Goal: Register for event/course

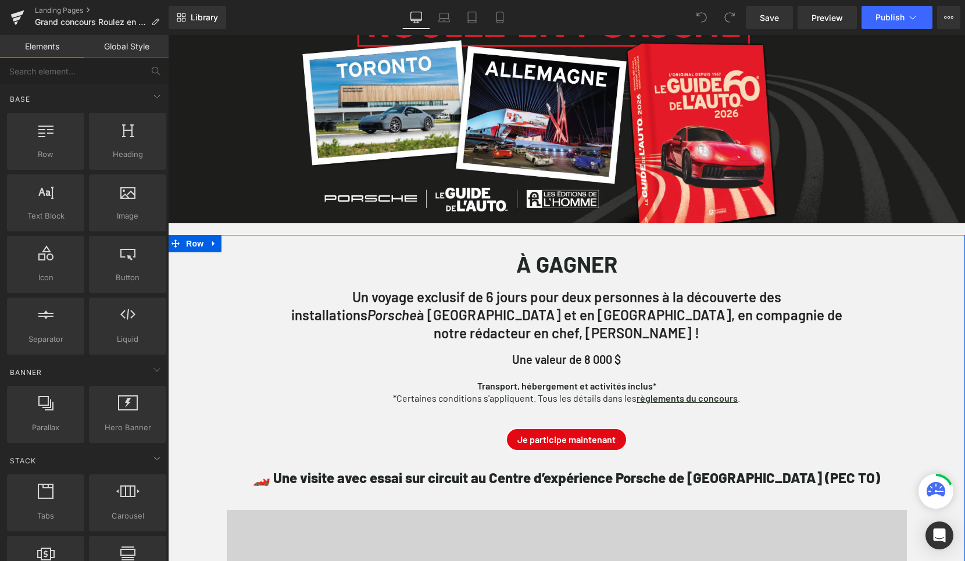
scroll to position [257, 0]
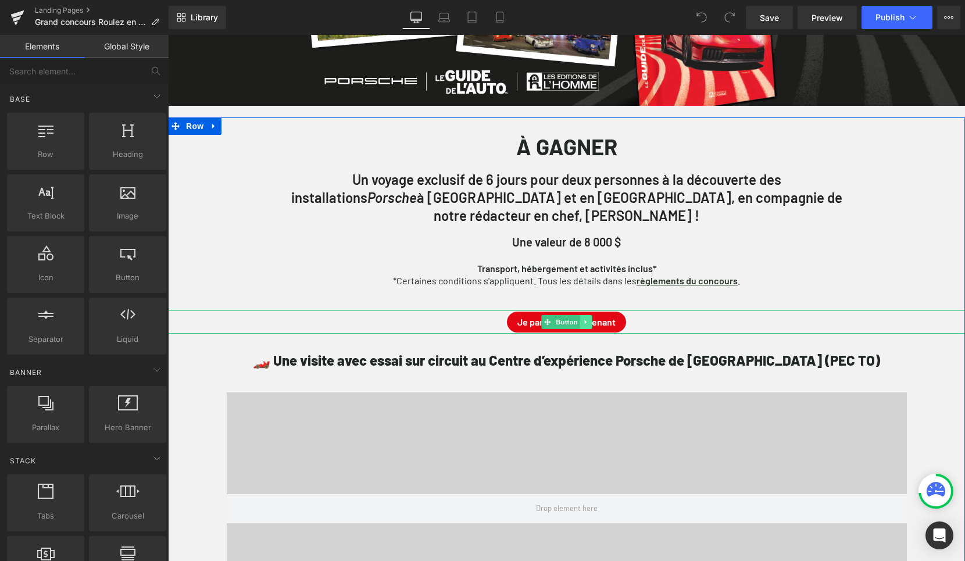
click at [579, 315] on link at bounding box center [585, 322] width 12 height 14
click at [544, 315] on link "Button" at bounding box center [542, 322] width 38 height 14
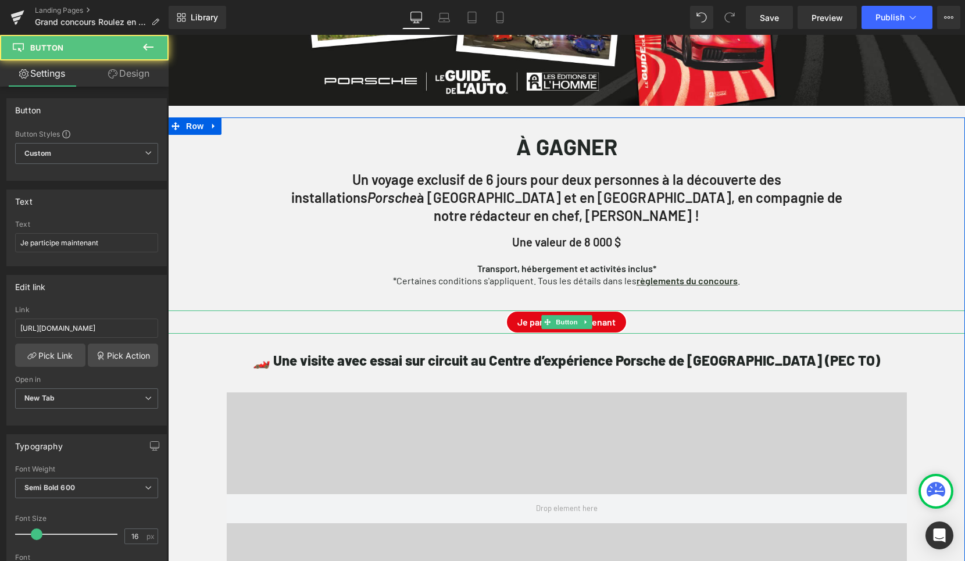
click at [607, 317] on span "Je participe maintenant" at bounding box center [566, 321] width 98 height 9
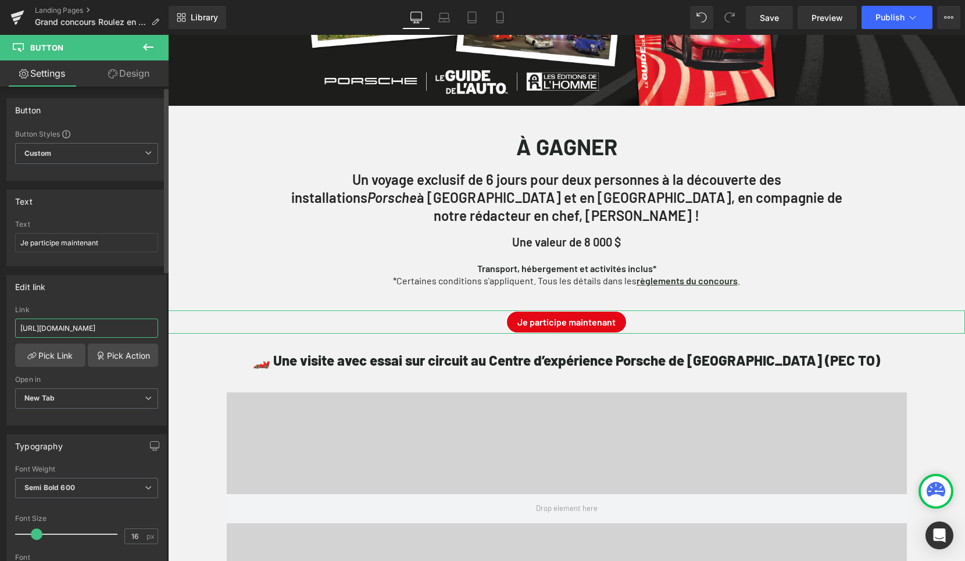
click at [105, 318] on input "[URL][DOMAIN_NAME]" at bounding box center [86, 327] width 143 height 19
click at [99, 330] on input "[URL][DOMAIN_NAME]" at bounding box center [86, 327] width 143 height 19
